Goal: Information Seeking & Learning: Learn about a topic

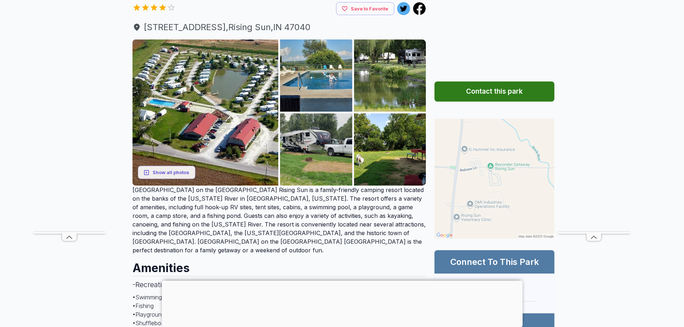
scroll to position [108, 0]
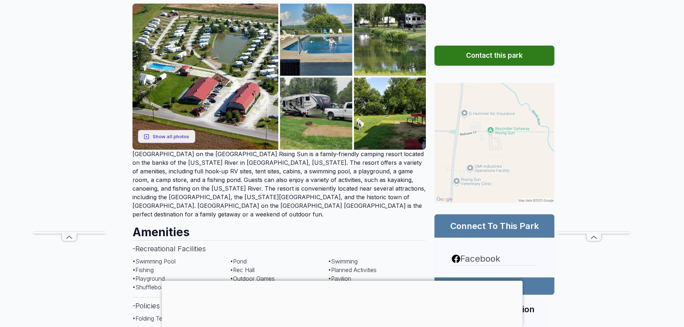
click at [476, 144] on img at bounding box center [495, 143] width 120 height 120
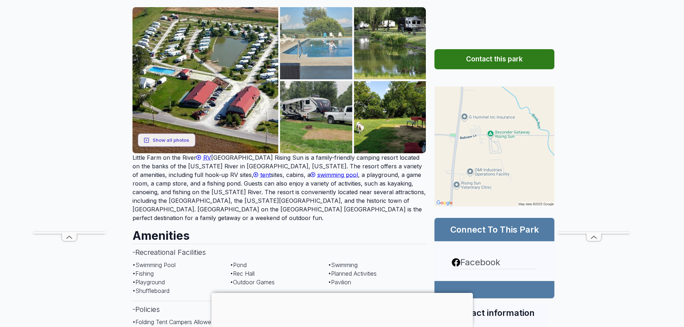
scroll to position [108, 0]
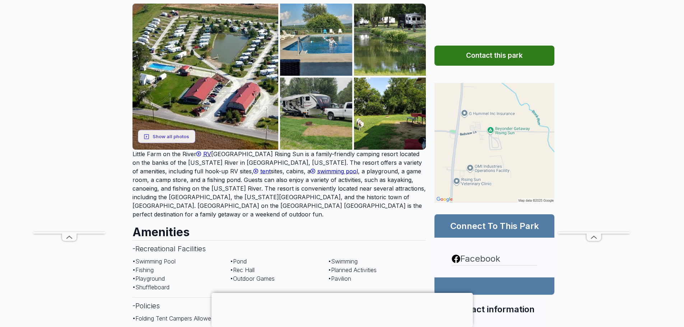
click at [206, 158] on span "RV" at bounding box center [207, 154] width 8 height 7
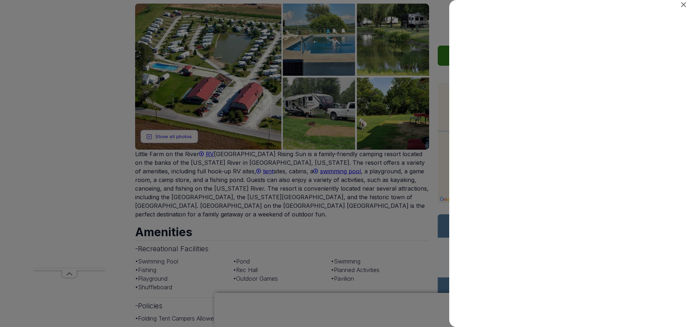
scroll to position [0, 0]
click at [684, 6] on button "Close" at bounding box center [683, 5] width 13 height 10
